Goal: Task Accomplishment & Management: Manage account settings

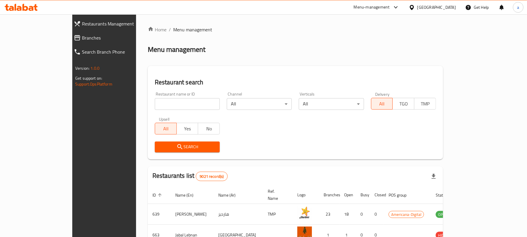
click at [33, 8] on icon at bounding box center [31, 8] width 5 height 5
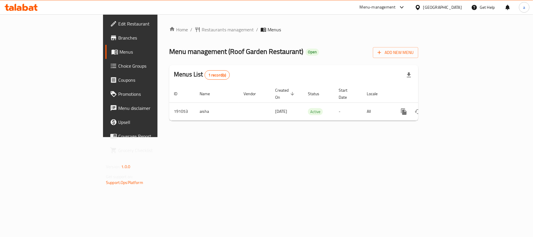
click at [457, 9] on div "Qatar" at bounding box center [442, 7] width 39 height 6
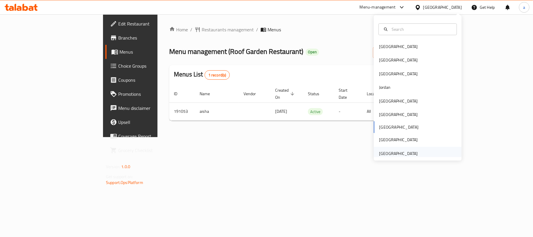
click at [380, 154] on div "United Arab Emirates" at bounding box center [398, 153] width 39 height 6
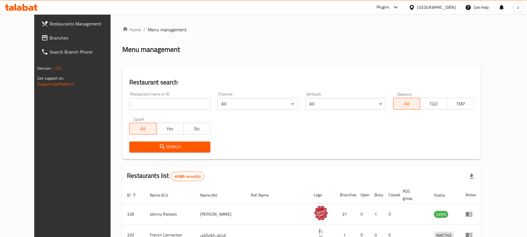
click at [49, 39] on span "Branches" at bounding box center [83, 37] width 68 height 7
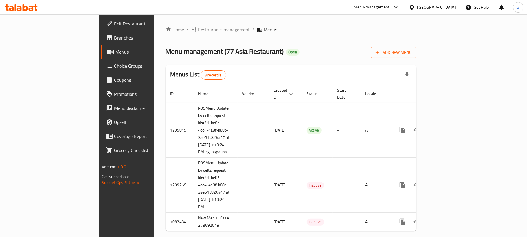
click at [29, 11] on div at bounding box center [21, 7] width 33 height 7
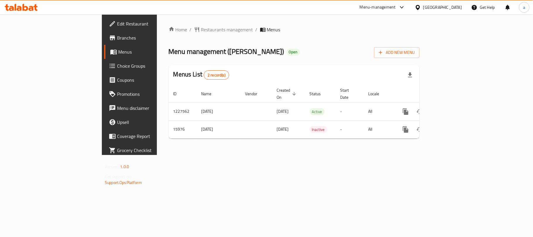
click at [30, 9] on icon at bounding box center [21, 7] width 33 height 7
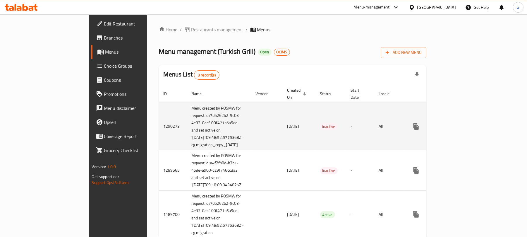
click at [251, 117] on td "enhanced table" at bounding box center [267, 126] width 32 height 48
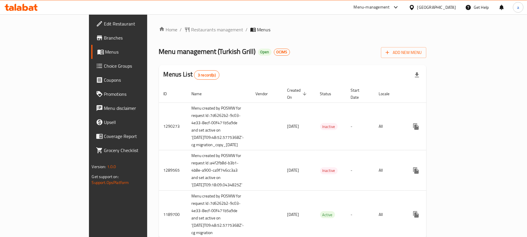
click at [290, 71] on div "Menus List 3 record(s)" at bounding box center [293, 75] width 268 height 20
click at [104, 25] on span "Edit Restaurant" at bounding box center [138, 23] width 68 height 7
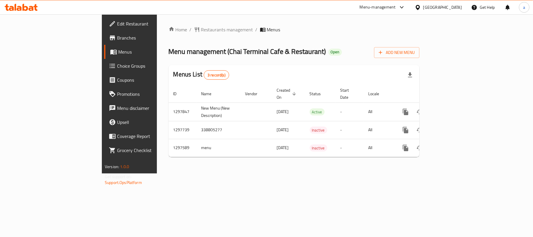
click at [438, 8] on div "[GEOGRAPHIC_DATA]" at bounding box center [442, 7] width 39 height 6
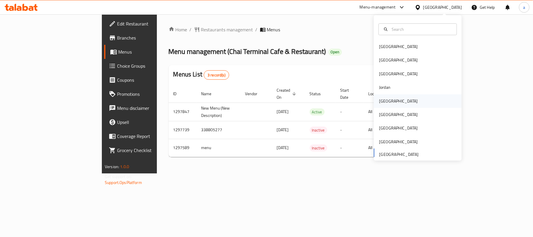
click at [386, 107] on div "[GEOGRAPHIC_DATA]" at bounding box center [398, 100] width 48 height 13
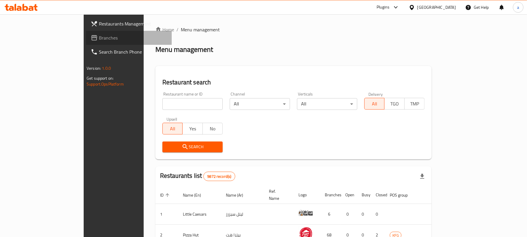
click at [99, 38] on span "Branches" at bounding box center [133, 37] width 68 height 7
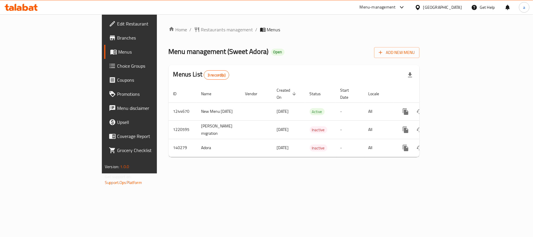
click at [457, 9] on div "Kuwait" at bounding box center [442, 7] width 39 height 6
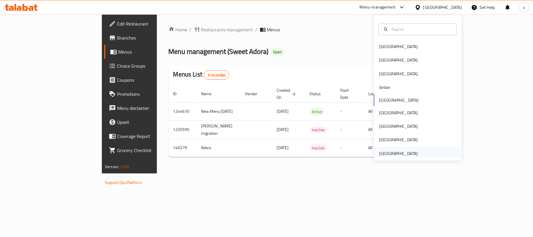
click at [390, 150] on div "United Arab Emirates" at bounding box center [398, 153] width 39 height 6
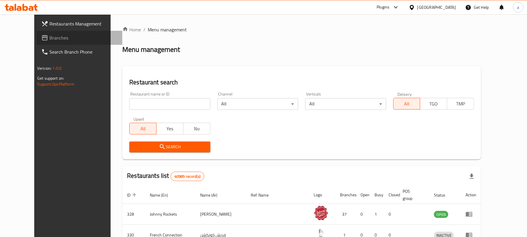
click at [49, 39] on span "Branches" at bounding box center [83, 37] width 68 height 7
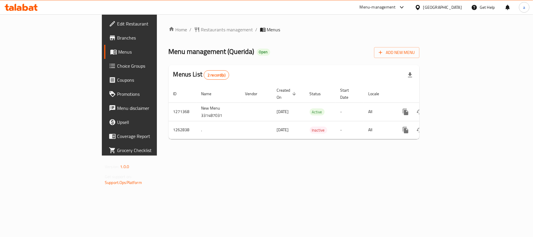
click at [437, 11] on div "[GEOGRAPHIC_DATA]" at bounding box center [438, 7] width 56 height 14
click at [437, 5] on div "[GEOGRAPHIC_DATA]" at bounding box center [442, 7] width 39 height 6
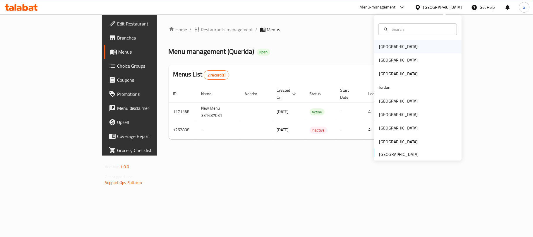
click at [398, 46] on div "[GEOGRAPHIC_DATA]" at bounding box center [418, 46] width 88 height 13
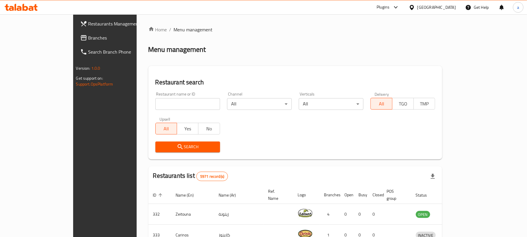
click at [88, 39] on span "Branches" at bounding box center [122, 37] width 68 height 7
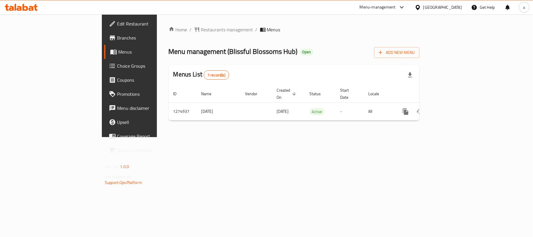
click at [452, 8] on div "Bahrain" at bounding box center [442, 7] width 39 height 6
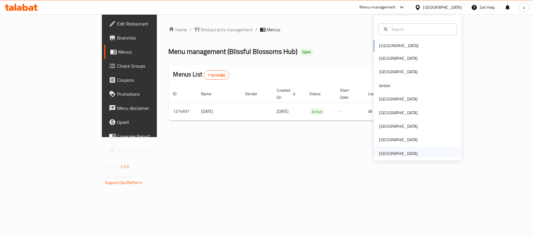
click at [400, 154] on div "United Arab Emirates" at bounding box center [398, 153] width 39 height 6
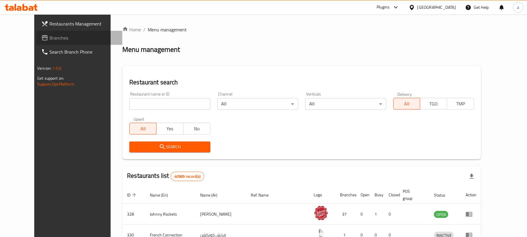
click at [49, 36] on span "Branches" at bounding box center [83, 37] width 68 height 7
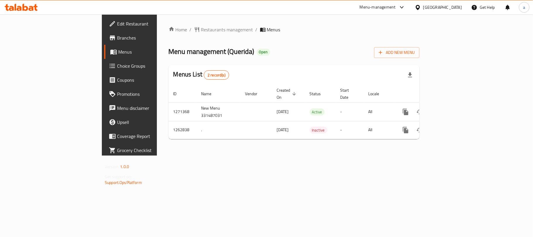
click at [445, 5] on div "[GEOGRAPHIC_DATA]" at bounding box center [442, 7] width 39 height 6
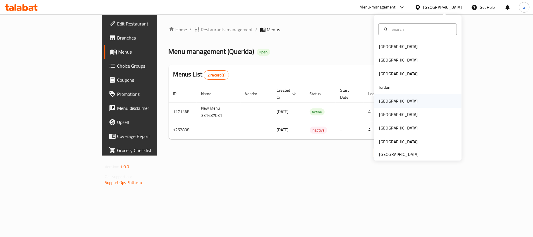
click at [388, 98] on div "[GEOGRAPHIC_DATA]" at bounding box center [398, 100] width 48 height 13
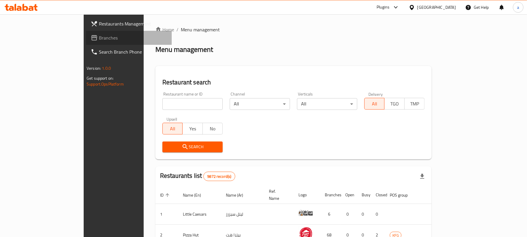
click at [86, 42] on link "Branches" at bounding box center [129, 38] width 86 height 14
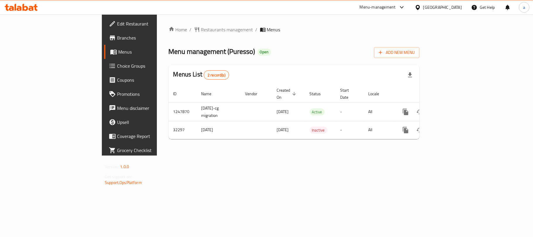
drag, startPoint x: 455, startPoint y: 5, endPoint x: 453, endPoint y: 10, distance: 5.5
click at [455, 5] on div "[GEOGRAPHIC_DATA]" at bounding box center [442, 7] width 39 height 6
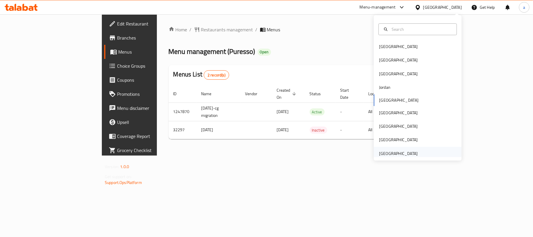
click at [387, 153] on div "[GEOGRAPHIC_DATA]" at bounding box center [398, 153] width 39 height 6
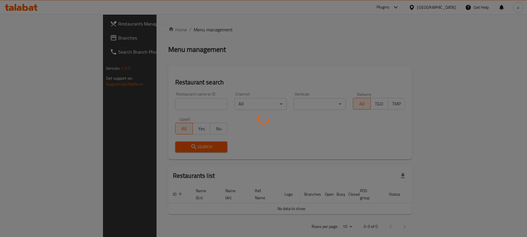
click at [24, 37] on div at bounding box center [263, 118] width 527 height 237
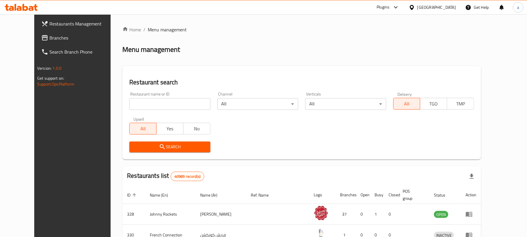
click at [49, 39] on span "Branches" at bounding box center [83, 37] width 68 height 7
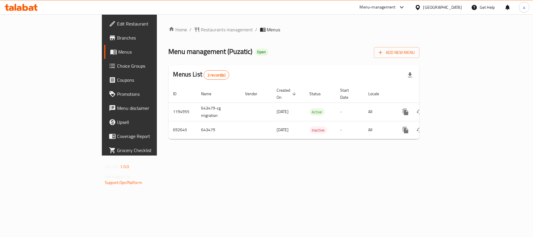
click at [22, 6] on icon at bounding box center [21, 7] width 33 height 7
click at [27, 7] on icon at bounding box center [26, 7] width 6 height 7
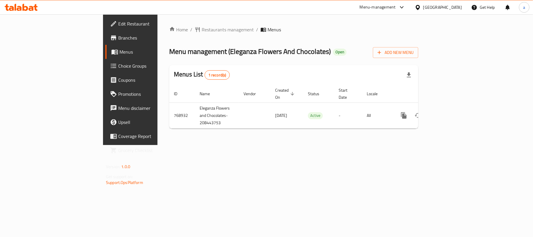
click at [454, 7] on div "[GEOGRAPHIC_DATA]" at bounding box center [442, 7] width 39 height 6
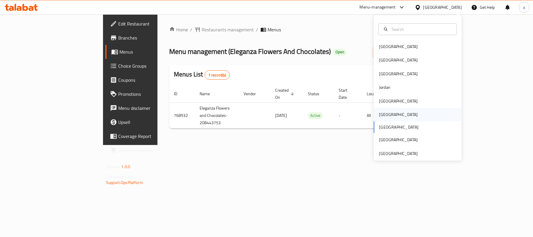
click at [387, 113] on div "[GEOGRAPHIC_DATA]" at bounding box center [398, 114] width 48 height 13
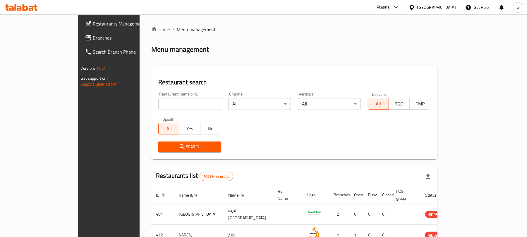
click at [93, 38] on span "Branches" at bounding box center [127, 37] width 68 height 7
